Goal: Information Seeking & Learning: Find specific fact

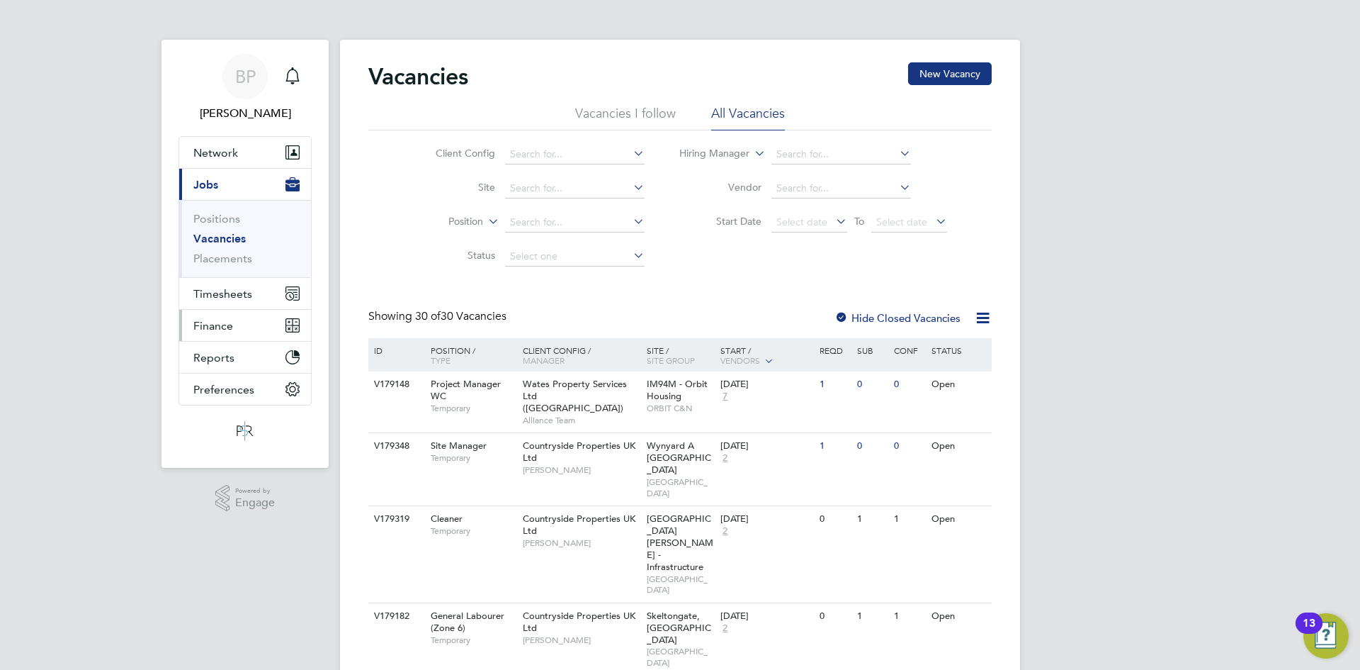
click at [222, 329] on span "Finance" at bounding box center [213, 325] width 40 height 13
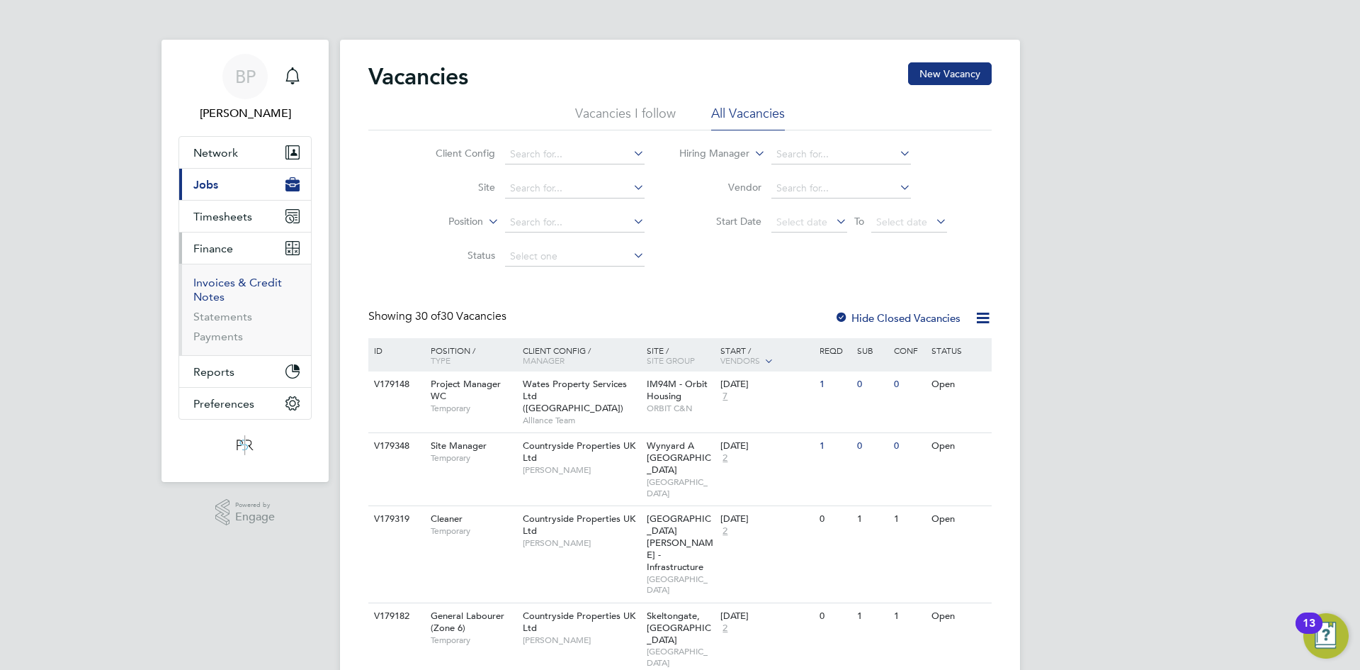
click at [230, 281] on link "Invoices & Credit Notes" at bounding box center [237, 290] width 89 height 28
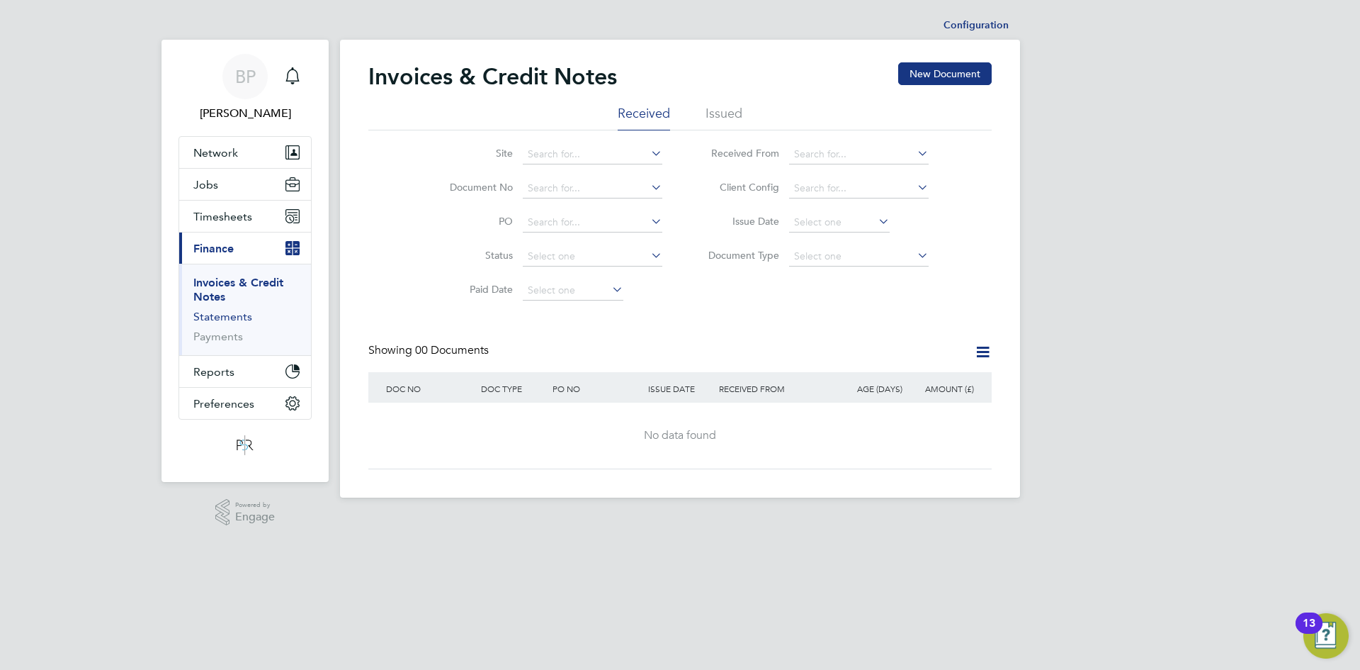
click at [215, 318] on link "Statements" at bounding box center [222, 316] width 59 height 13
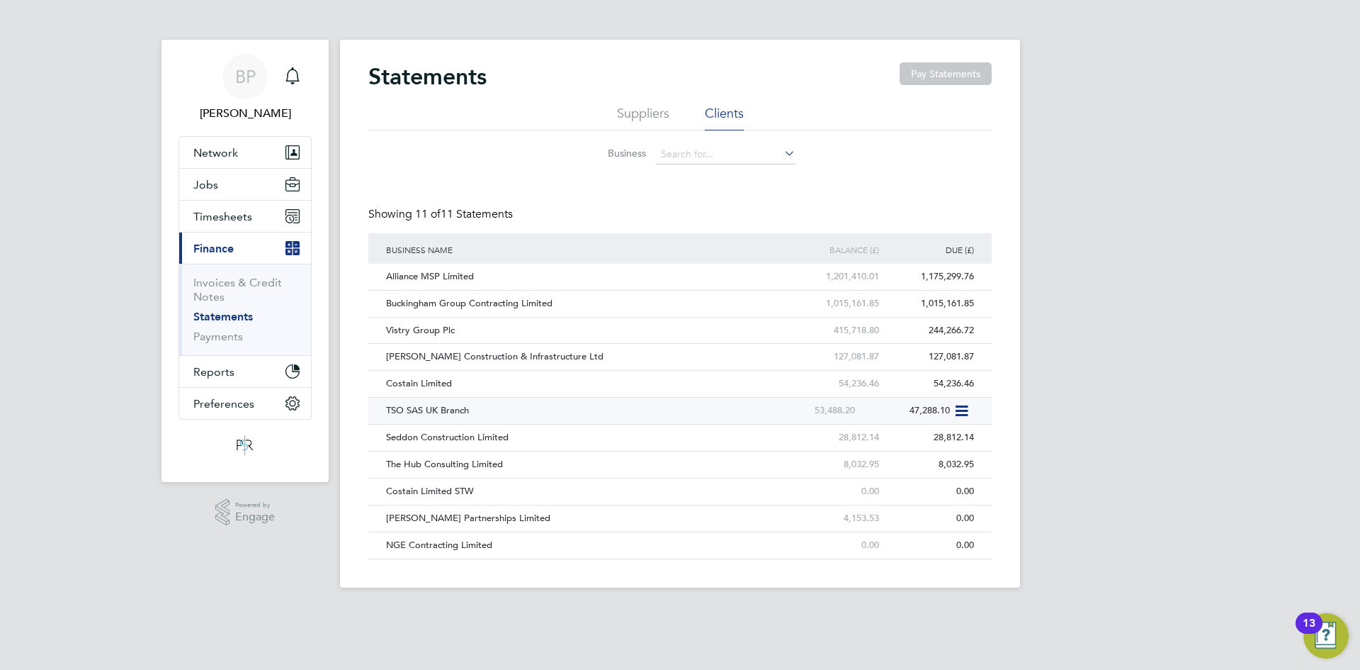
click at [959, 410] on icon at bounding box center [961, 410] width 14 height 17
click at [770, 412] on div "53,488.20" at bounding box center [811, 410] width 95 height 26
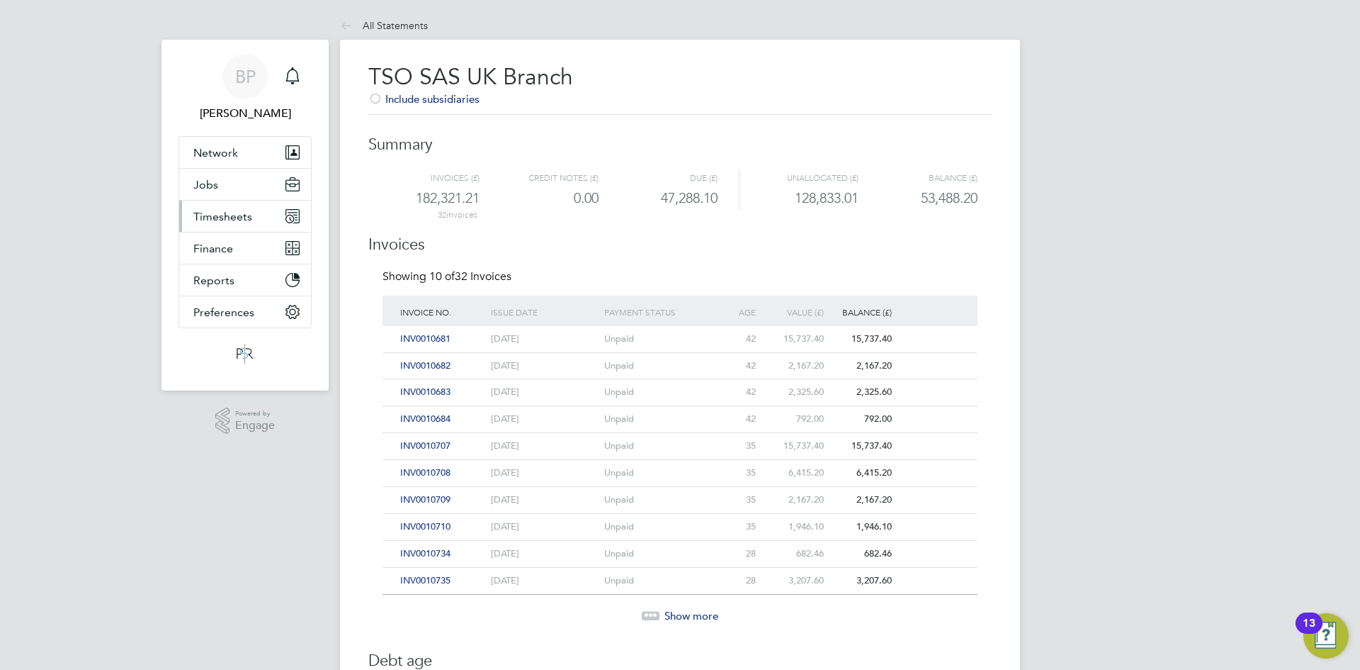
click at [234, 212] on span "Timesheets" at bounding box center [222, 216] width 59 height 13
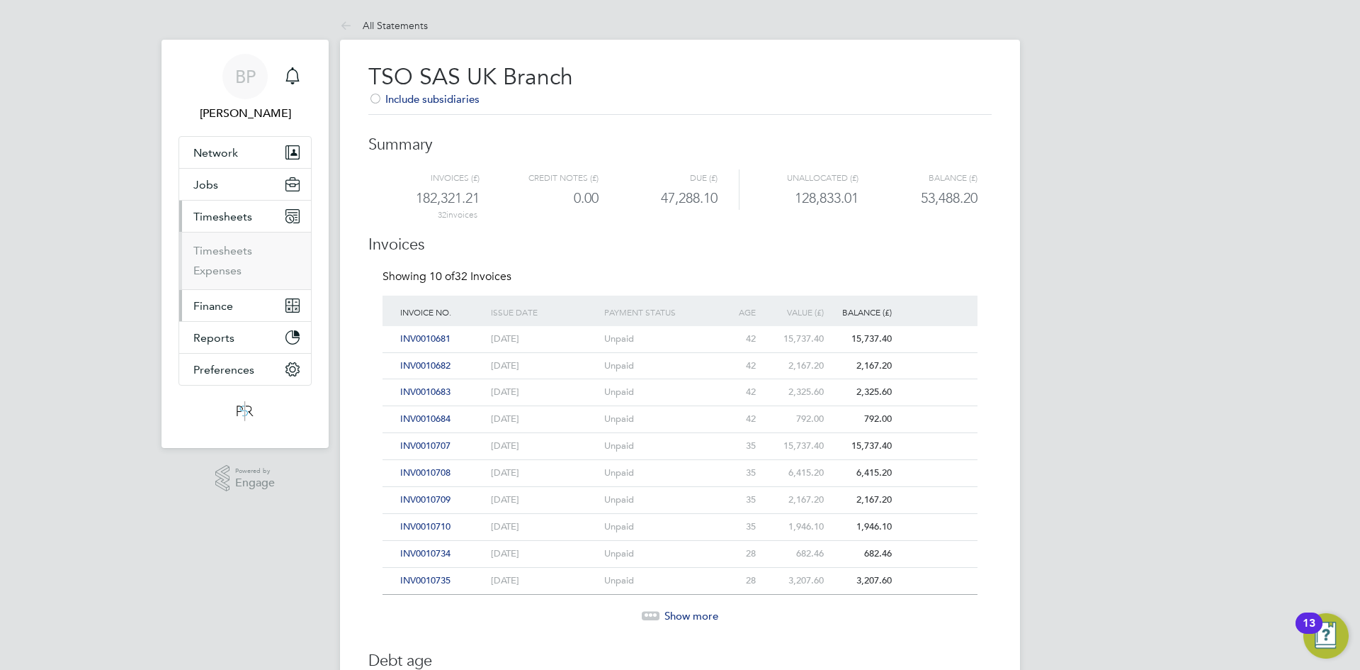
click at [217, 308] on span "Finance" at bounding box center [213, 305] width 40 height 13
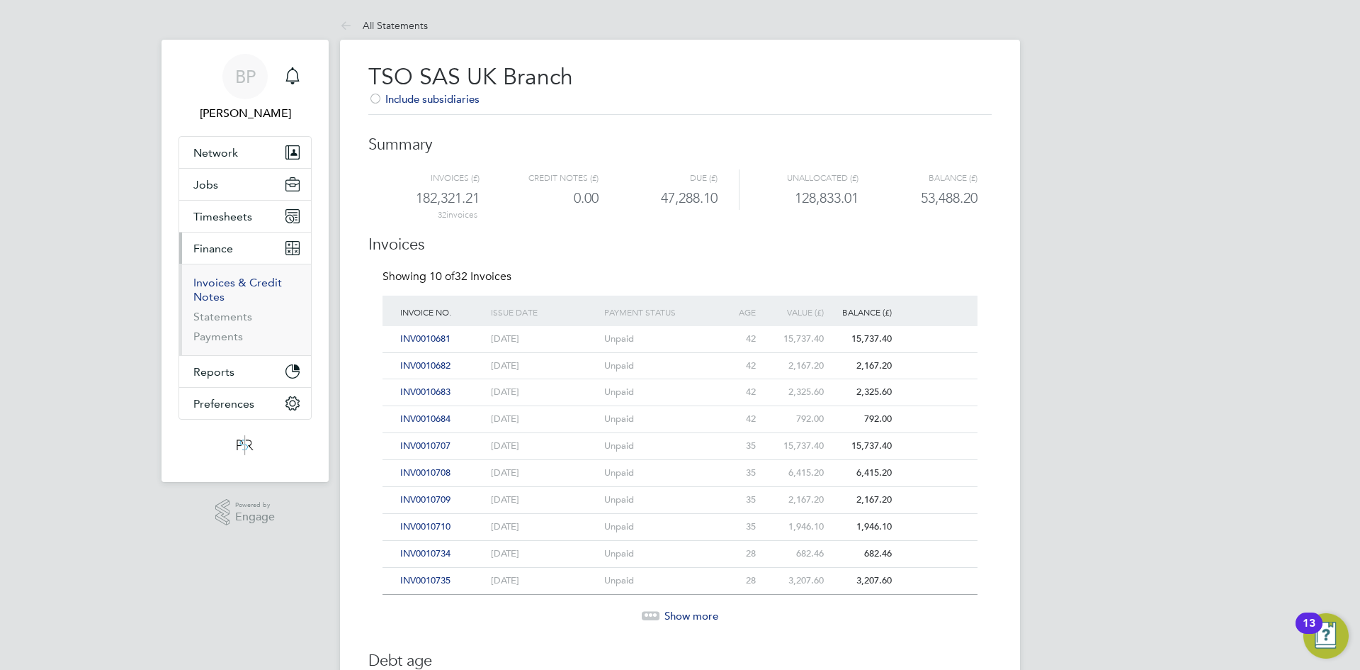
click at [229, 285] on link "Invoices & Credit Notes" at bounding box center [237, 290] width 89 height 28
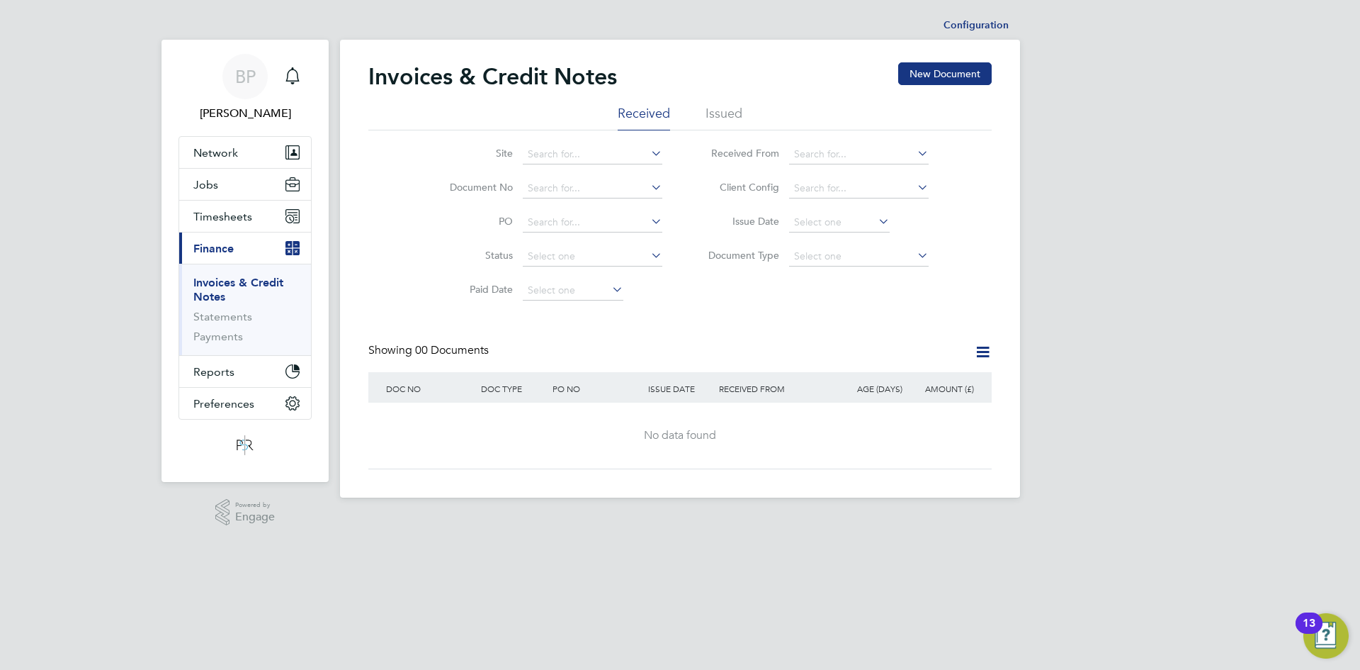
click at [743, 118] on ul "Received Issued" at bounding box center [680, 118] width 624 height 26
click at [733, 110] on li "Issued" at bounding box center [724, 118] width 37 height 26
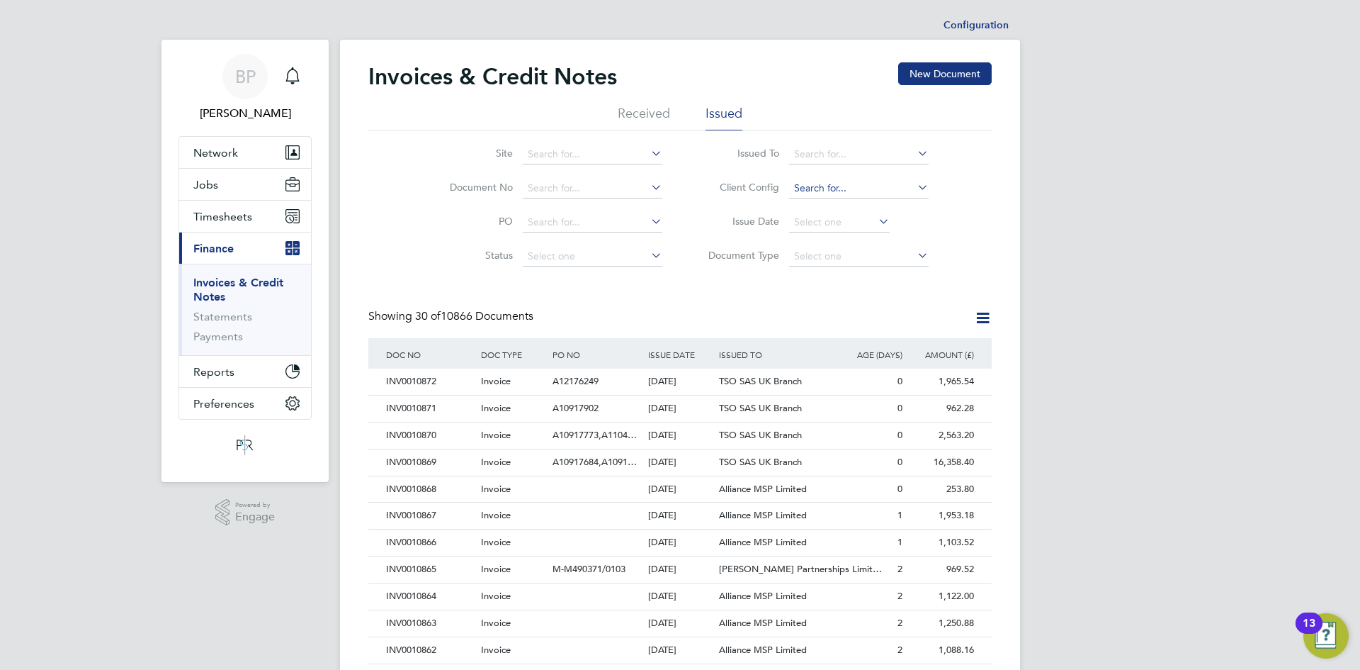
click at [823, 186] on input at bounding box center [859, 189] width 140 height 20
click at [817, 155] on input at bounding box center [859, 155] width 140 height 20
click at [816, 350] on li "TSO SAS UK Branch" at bounding box center [904, 359] width 231 height 19
type input "TSO SAS UK Branch"
click at [843, 412] on div "0" at bounding box center [871, 408] width 72 height 26
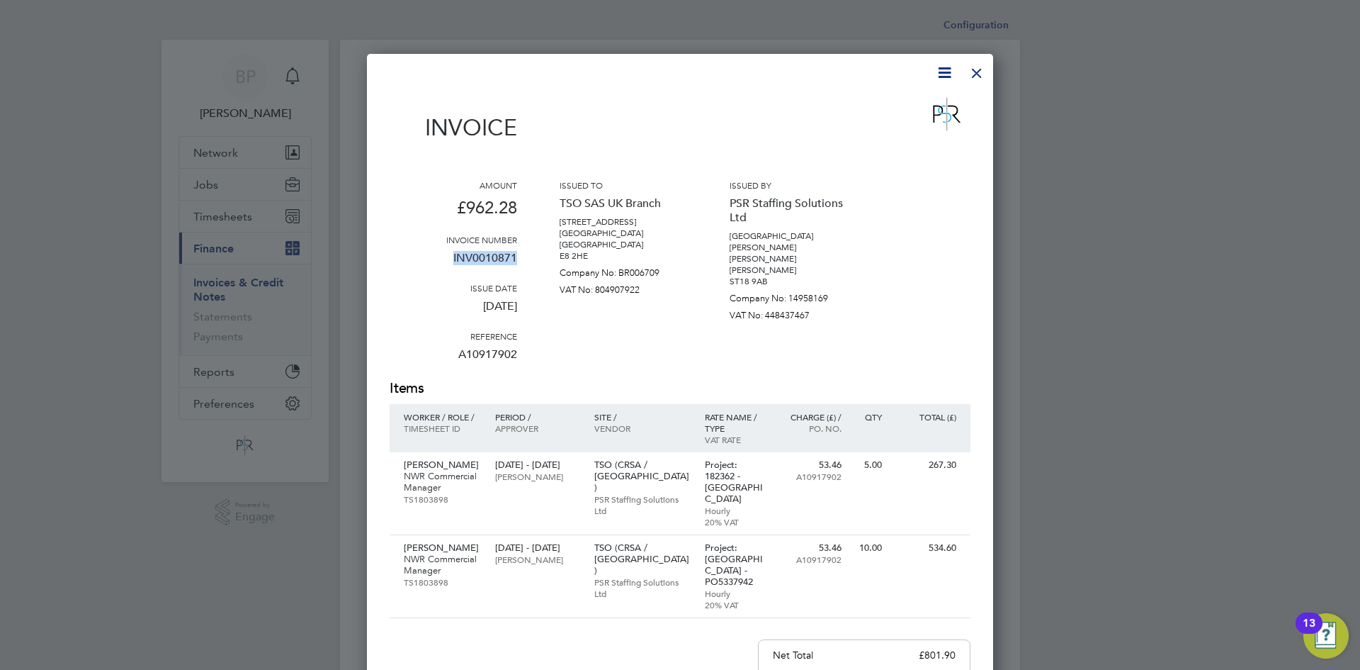
drag, startPoint x: 529, startPoint y: 255, endPoint x: 439, endPoint y: 256, distance: 90.0
click at [431, 256] on div "Amount £962.28 Invoice number INV0010871 Issue date 28 Aug 2025 Reference A1091…" at bounding box center [680, 278] width 581 height 199
copy p "INV0010871"
click at [974, 76] on div at bounding box center [977, 70] width 26 height 26
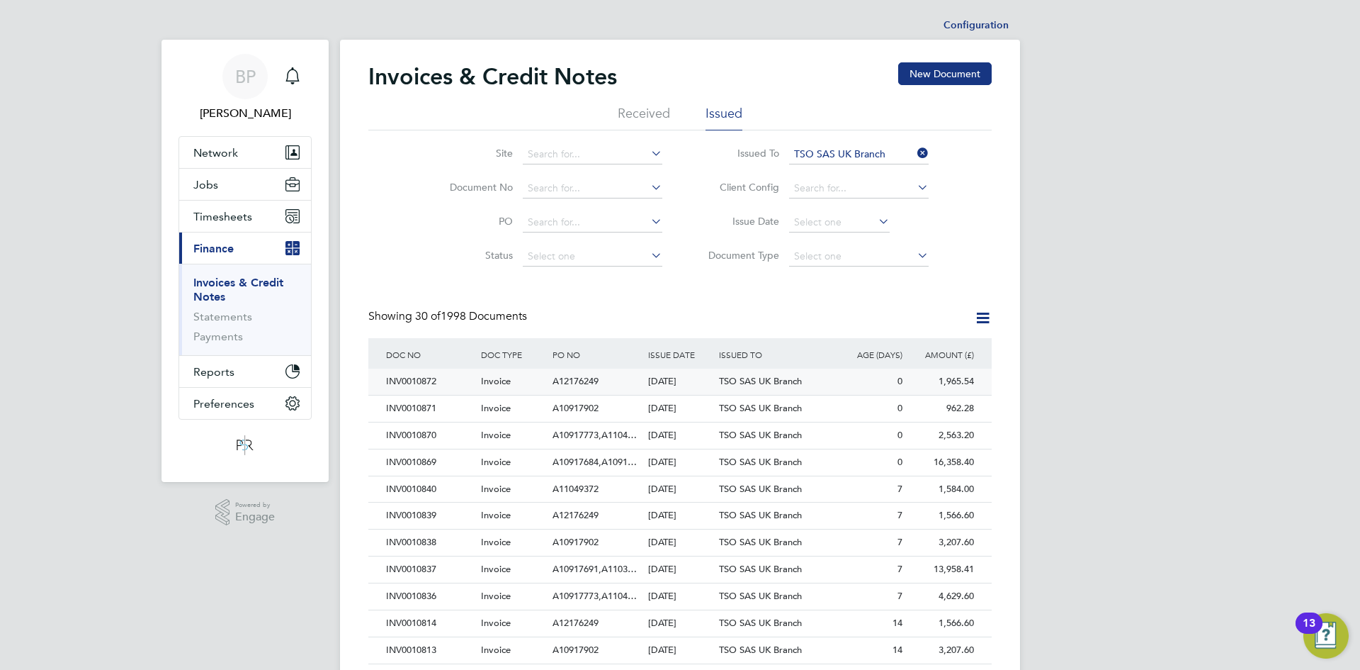
click at [853, 385] on div "0" at bounding box center [871, 381] width 72 height 26
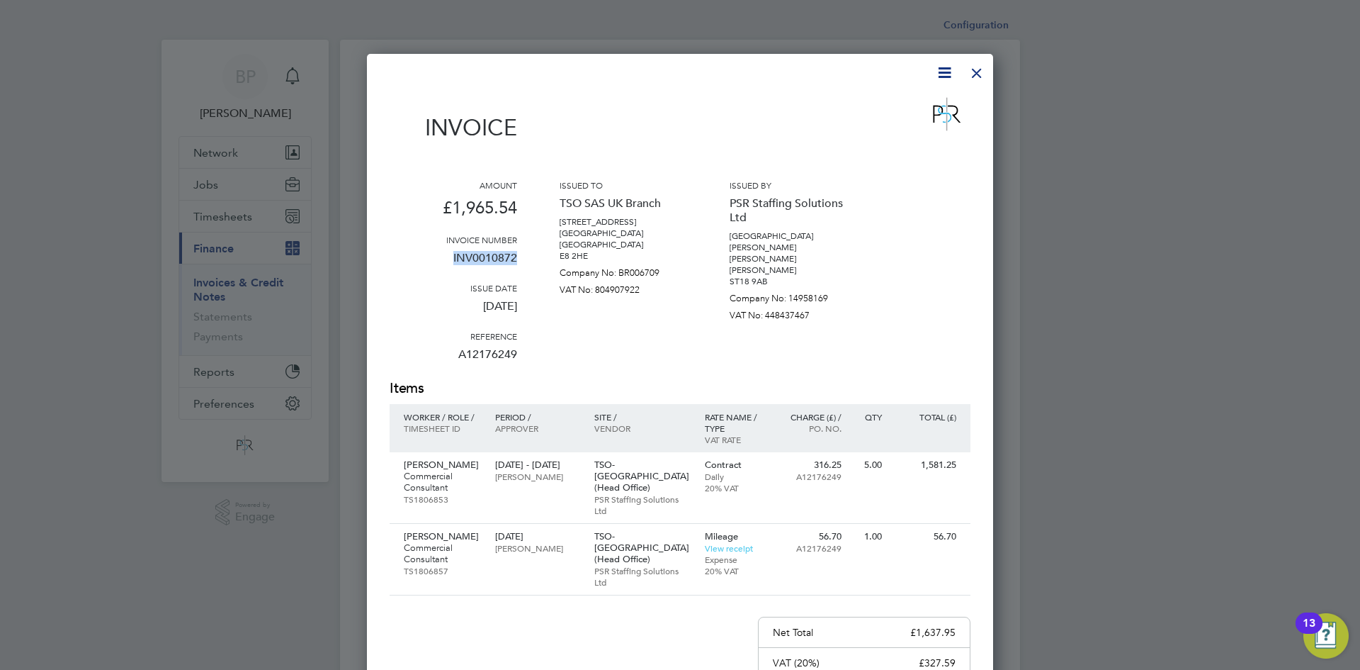
drag, startPoint x: 521, startPoint y: 259, endPoint x: 459, endPoint y: 258, distance: 61.6
click at [432, 264] on div "Amount £1,965.54 Invoice number INV0010872 Issue date 28 Aug 2025 Reference A12…" at bounding box center [680, 278] width 581 height 199
copy p "INV0010872"
click at [986, 74] on div at bounding box center [977, 70] width 26 height 26
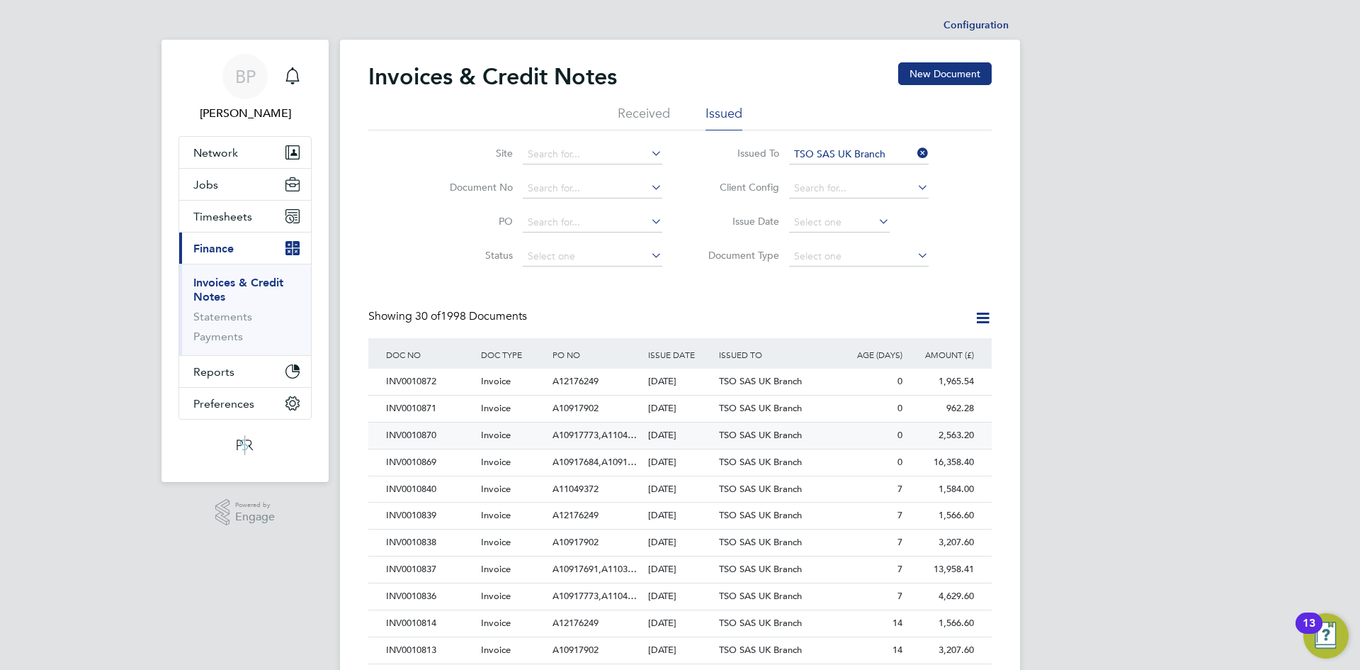
click at [813, 441] on div "TSO SAS UK Branch" at bounding box center [775, 435] width 119 height 26
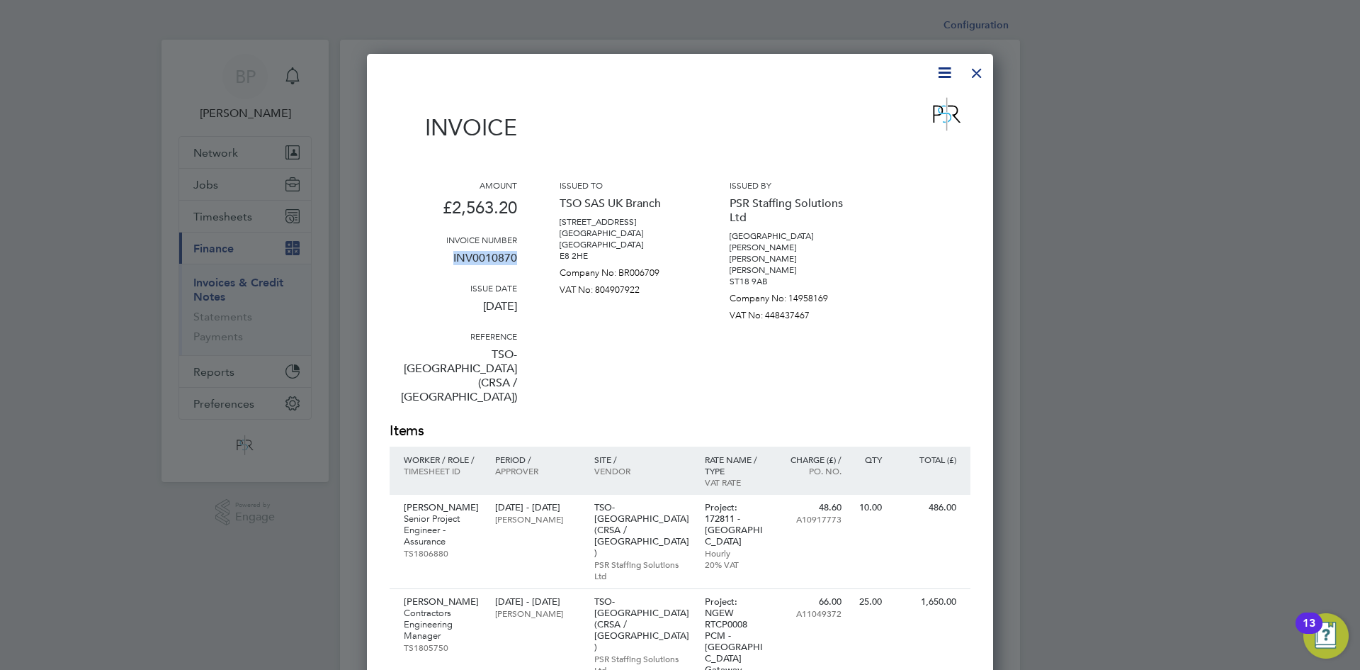
drag, startPoint x: 519, startPoint y: 260, endPoint x: 444, endPoint y: 259, distance: 75.1
click at [444, 259] on div "Amount £2,563.20 Invoice number INV0010870 Issue date 28 Aug 2025 Reference TSO…" at bounding box center [680, 300] width 581 height 242
copy p "INV0010870"
click at [969, 73] on div at bounding box center [977, 70] width 26 height 26
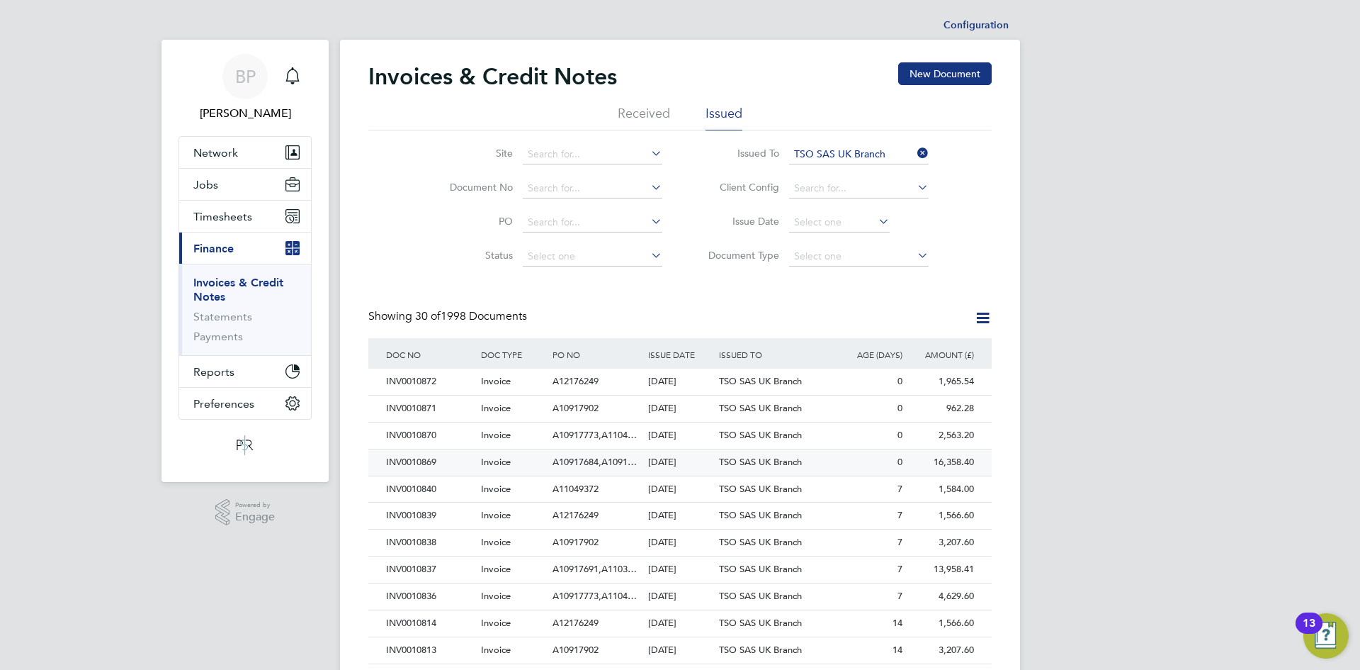
click at [709, 463] on div "28 Aug 2025" at bounding box center [681, 462] width 72 height 26
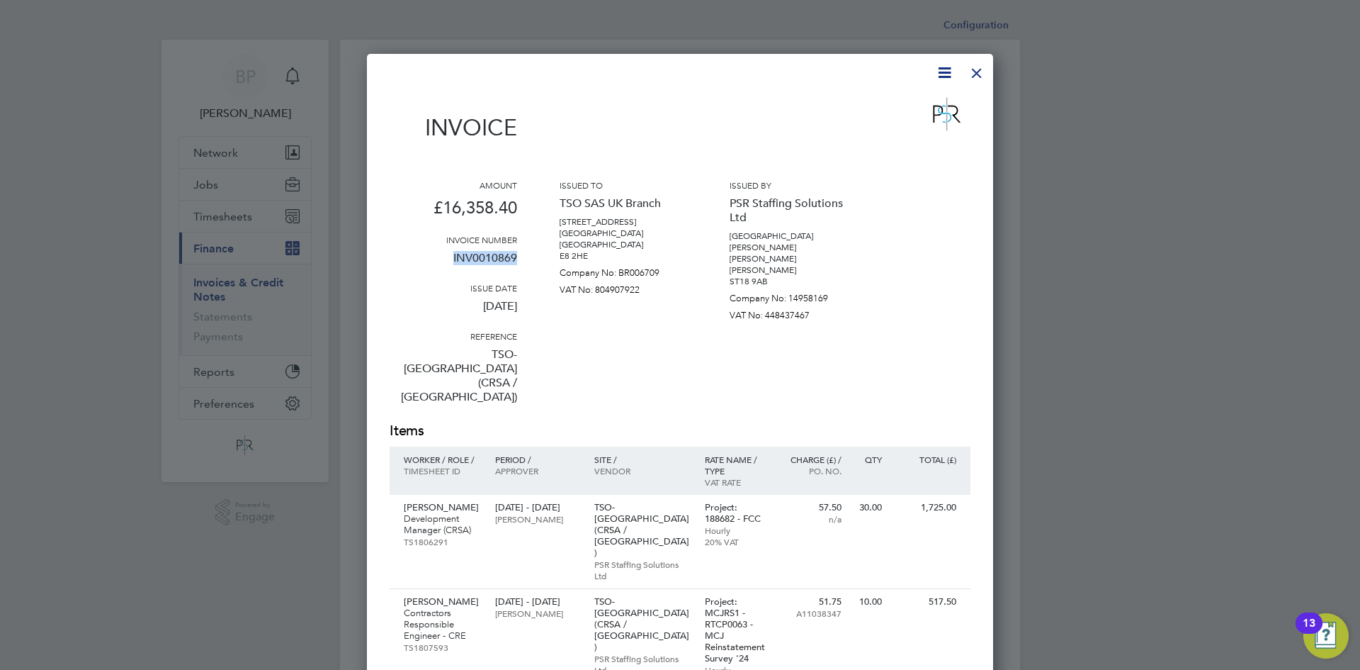
drag, startPoint x: 520, startPoint y: 258, endPoint x: 442, endPoint y: 258, distance: 77.9
click at [442, 258] on div "Amount £16,358.40 Invoice number INV0010869 Issue date 28 Aug 2025 Reference TS…" at bounding box center [680, 300] width 581 height 242
copy p "INV0010869"
click at [980, 80] on div at bounding box center [977, 70] width 26 height 26
